Goal: Entertainment & Leisure: Consume media (video, audio)

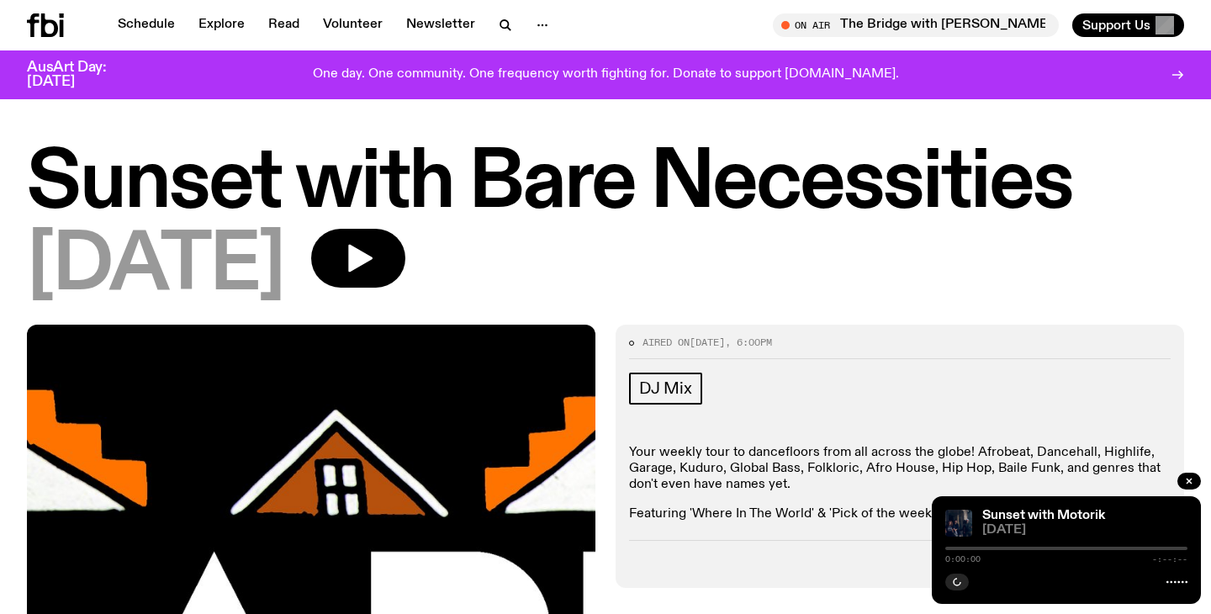
scroll to position [188, 0]
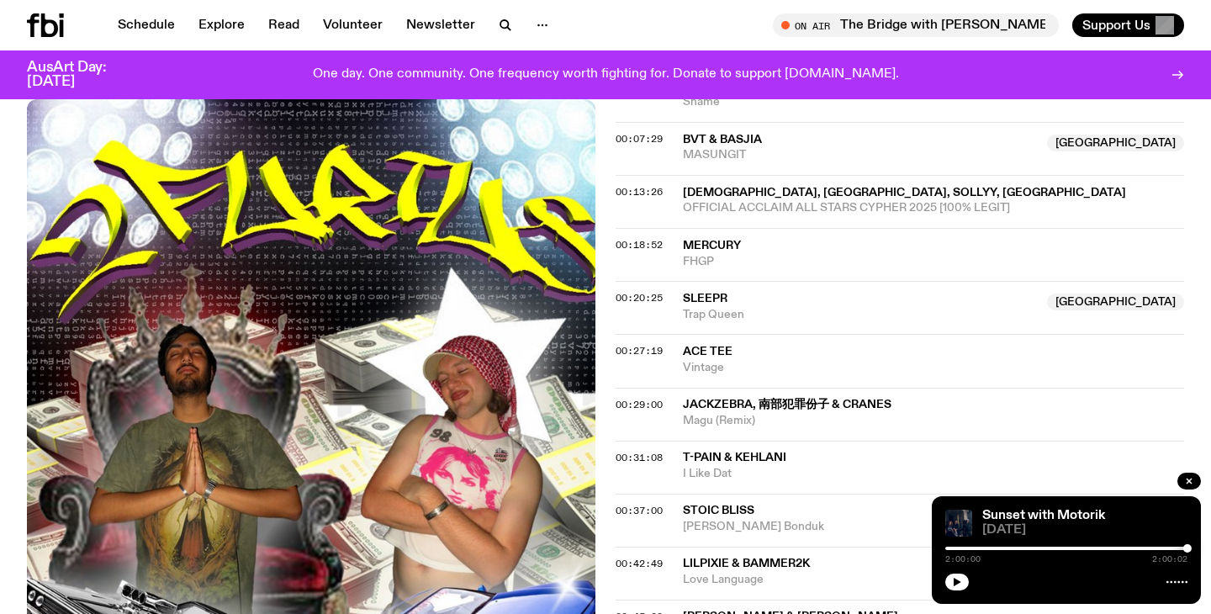
scroll to position [637, 0]
